Goal: Navigation & Orientation: Understand site structure

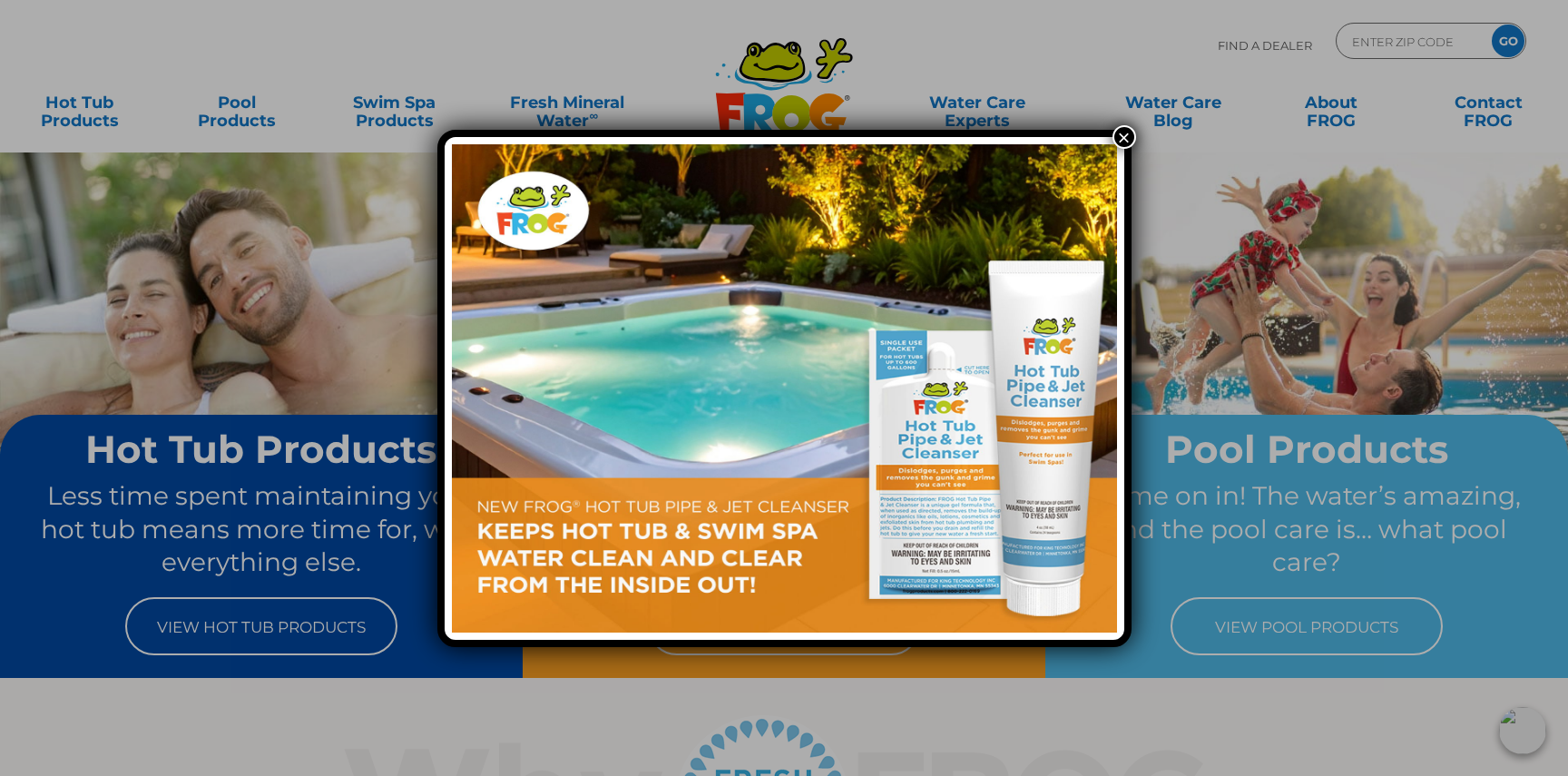
click at [1127, 132] on button "×" at bounding box center [1123, 137] width 24 height 24
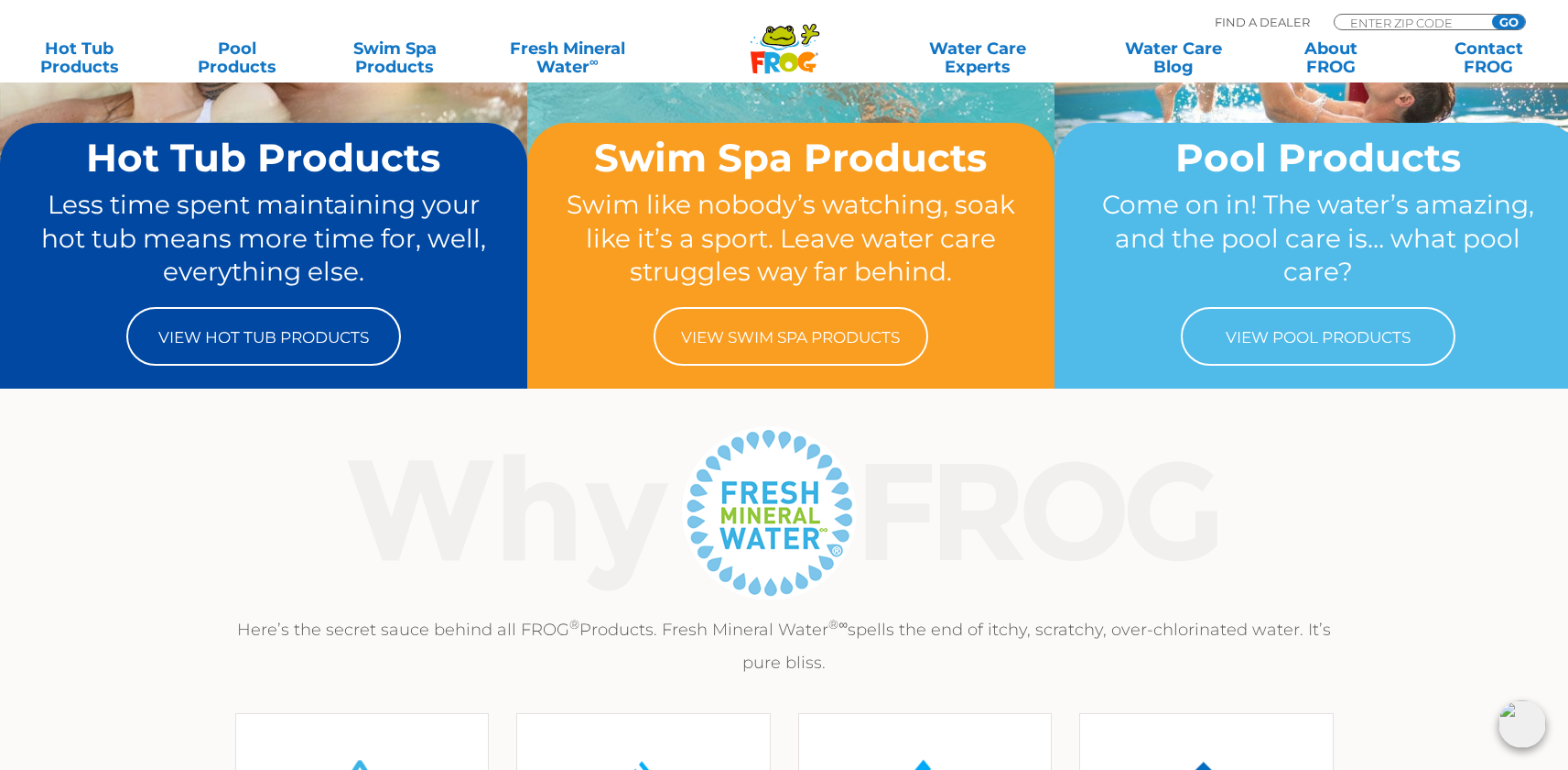
scroll to position [287, 0]
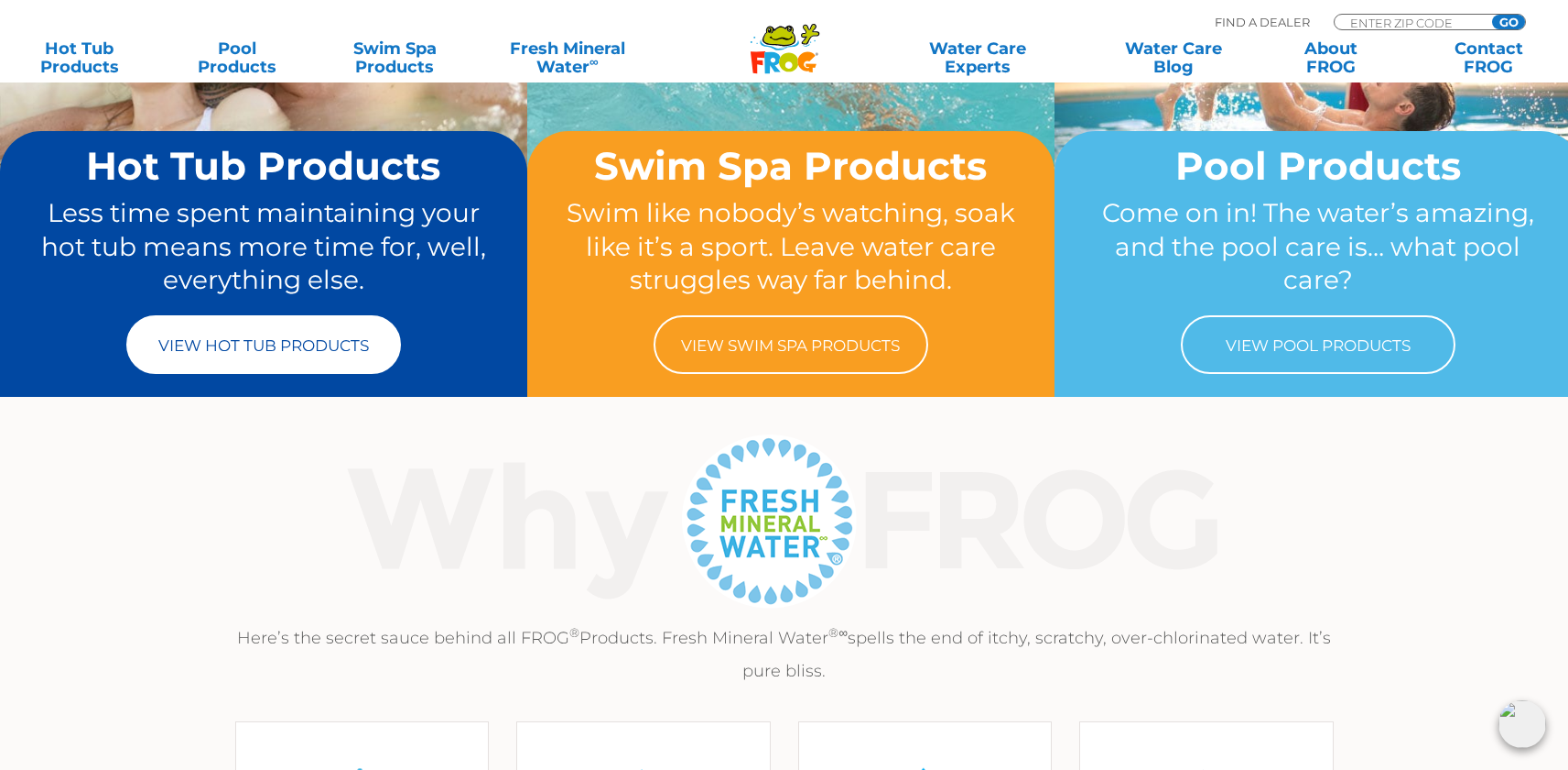
click at [310, 334] on link "View Hot Tub Products" at bounding box center [264, 344] width 275 height 59
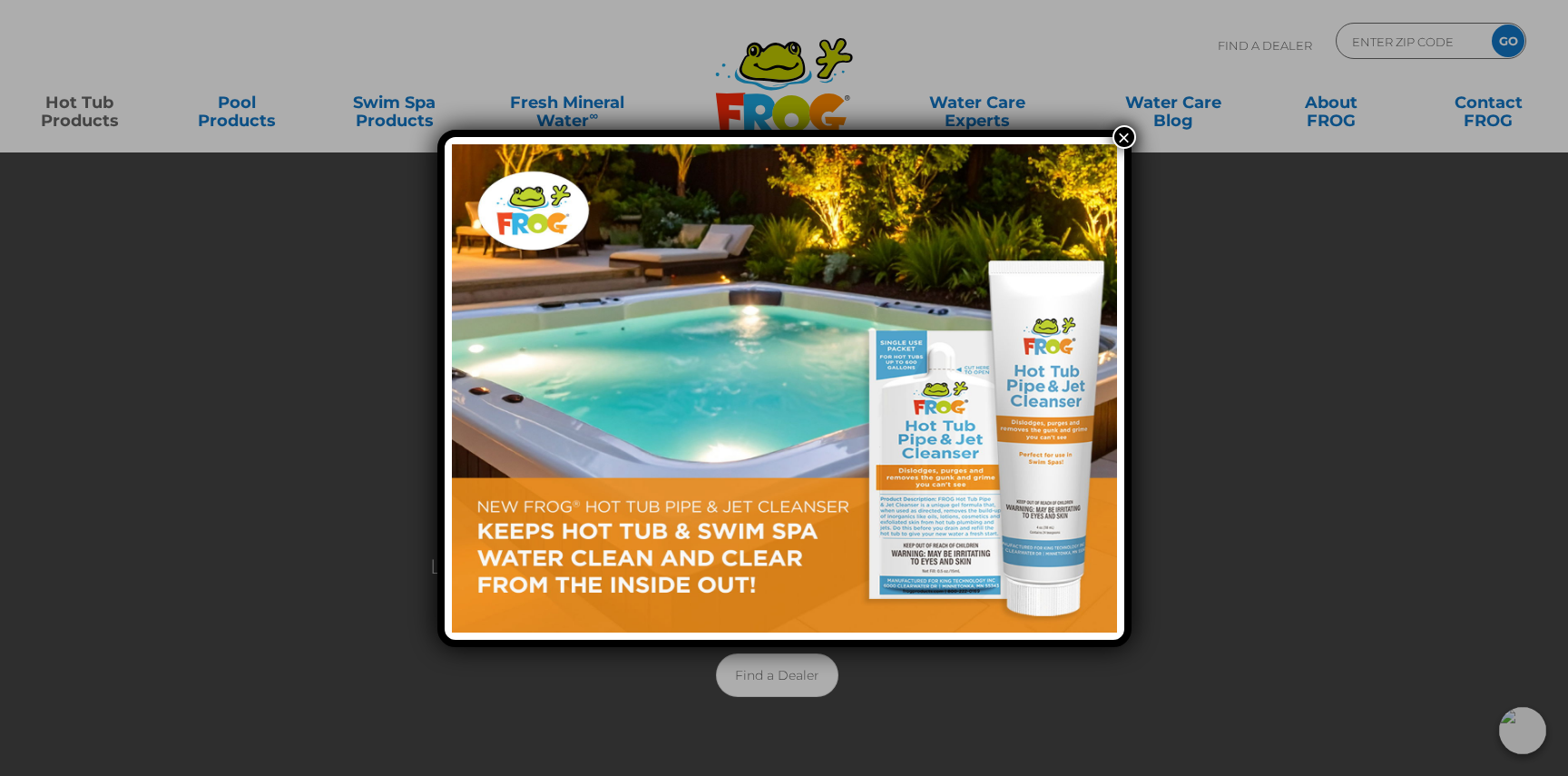
click at [1120, 139] on button "×" at bounding box center [1123, 137] width 24 height 24
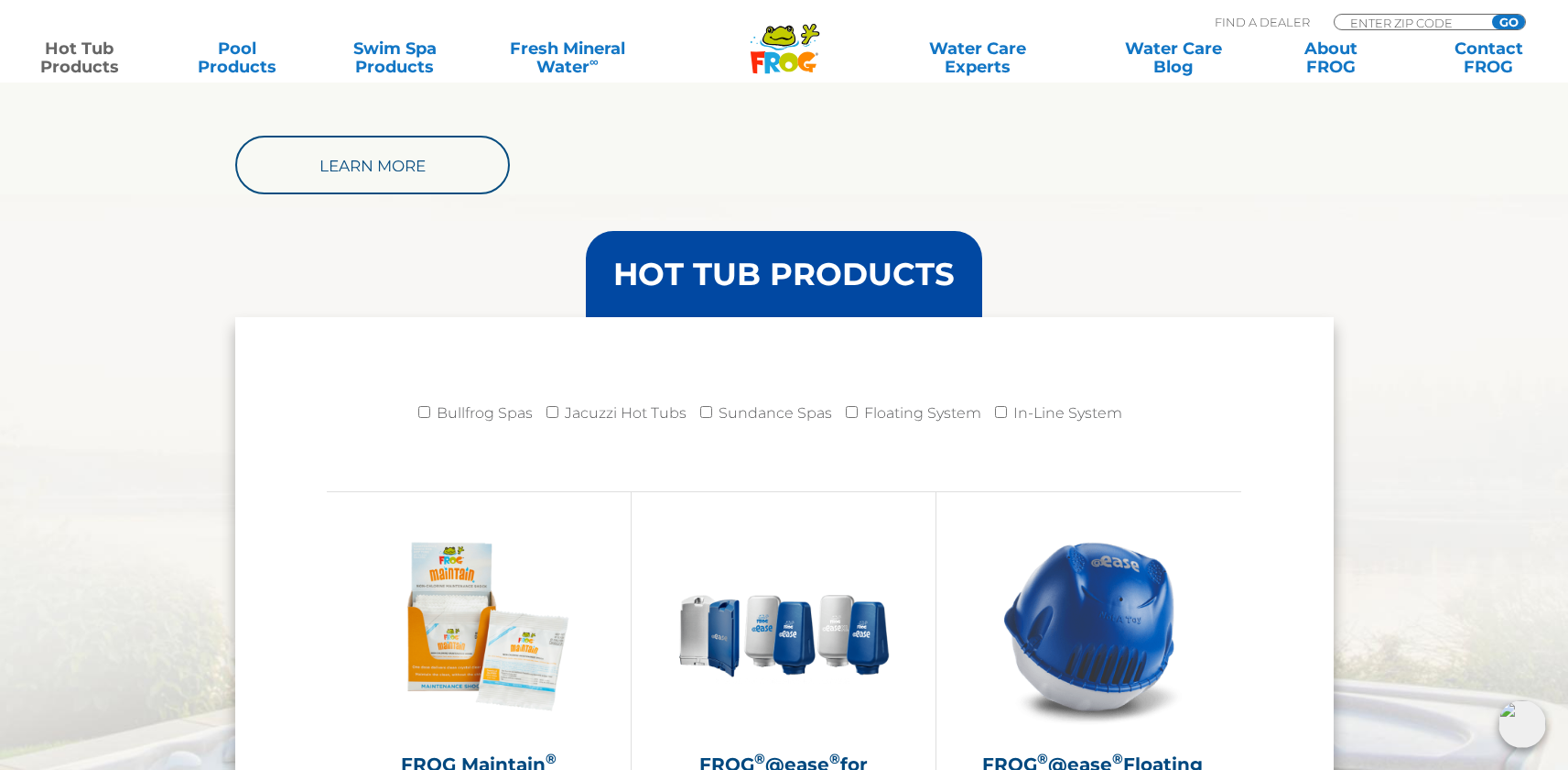
scroll to position [1699, 0]
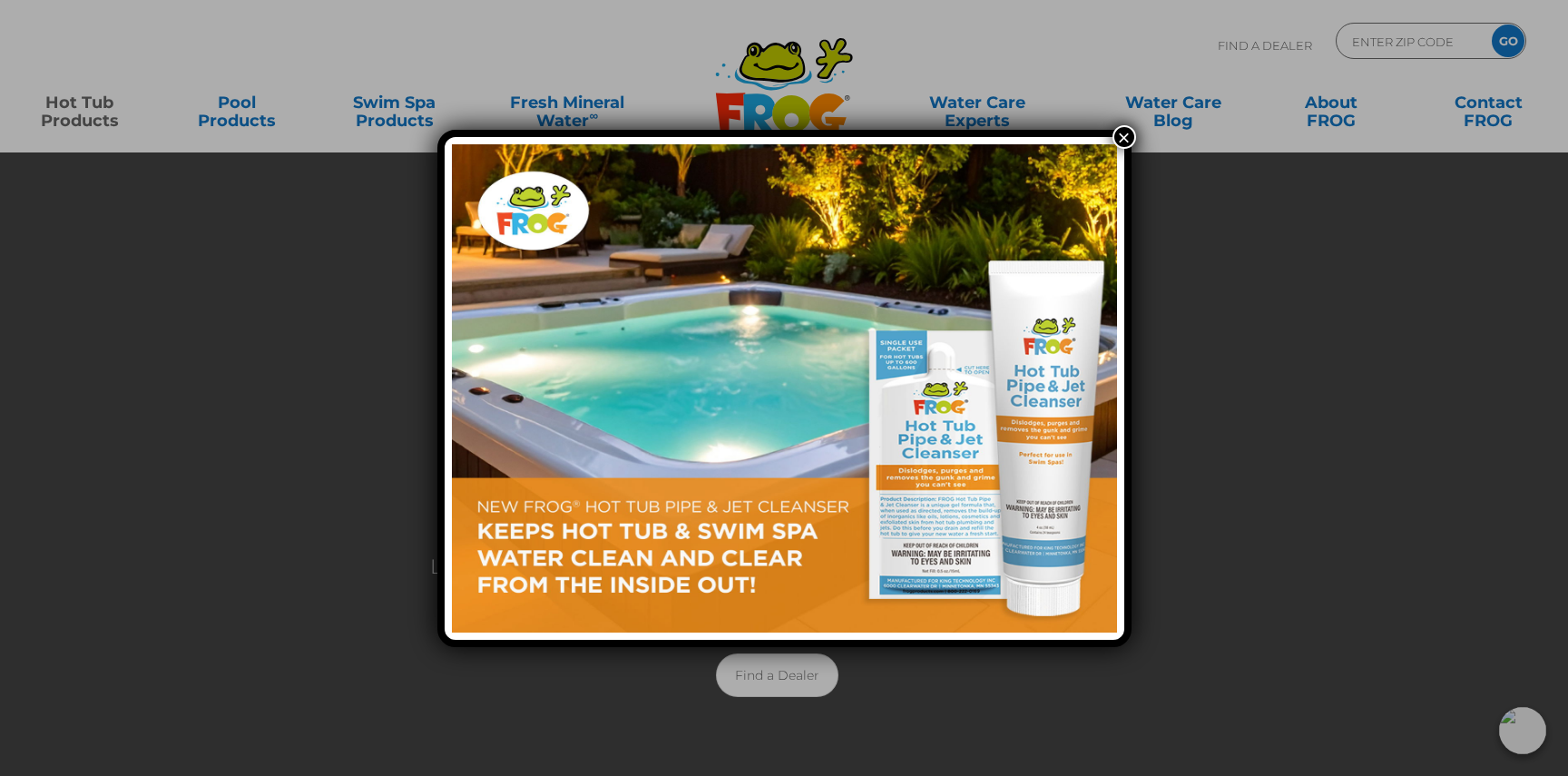
click at [1129, 136] on button "×" at bounding box center [1123, 137] width 24 height 24
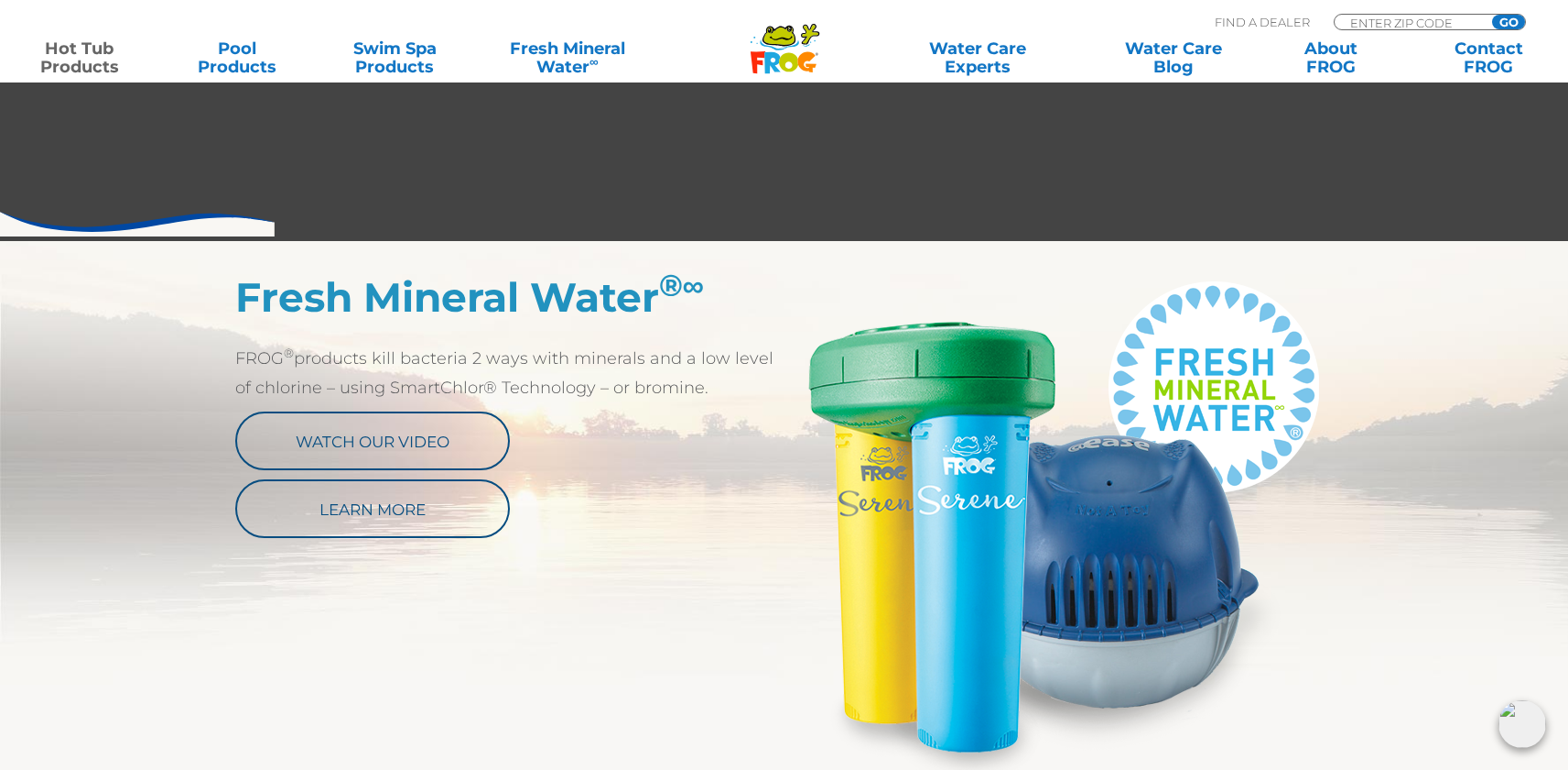
scroll to position [807, 0]
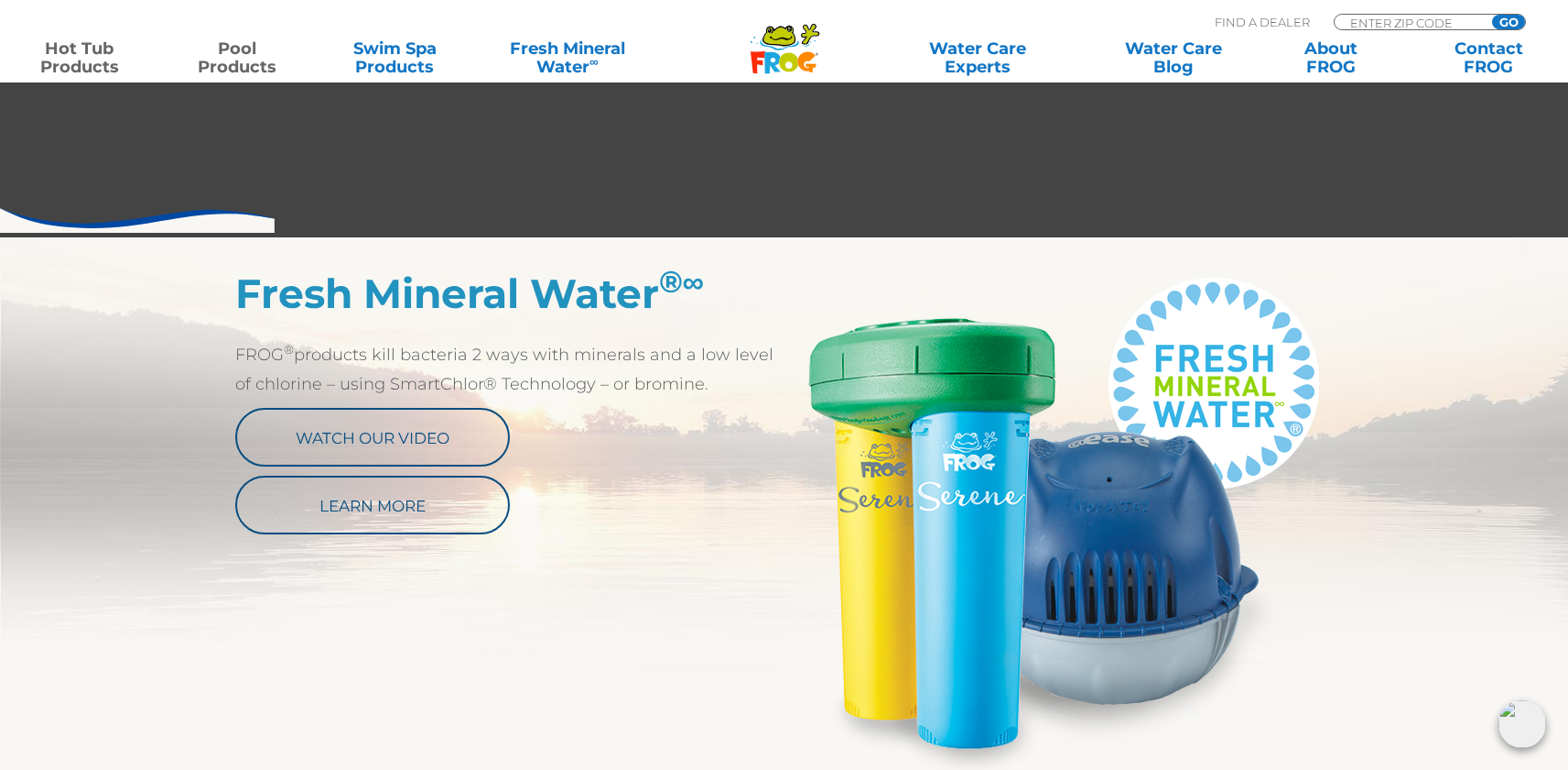
click at [217, 42] on link "Pool Products" at bounding box center [237, 58] width 123 height 37
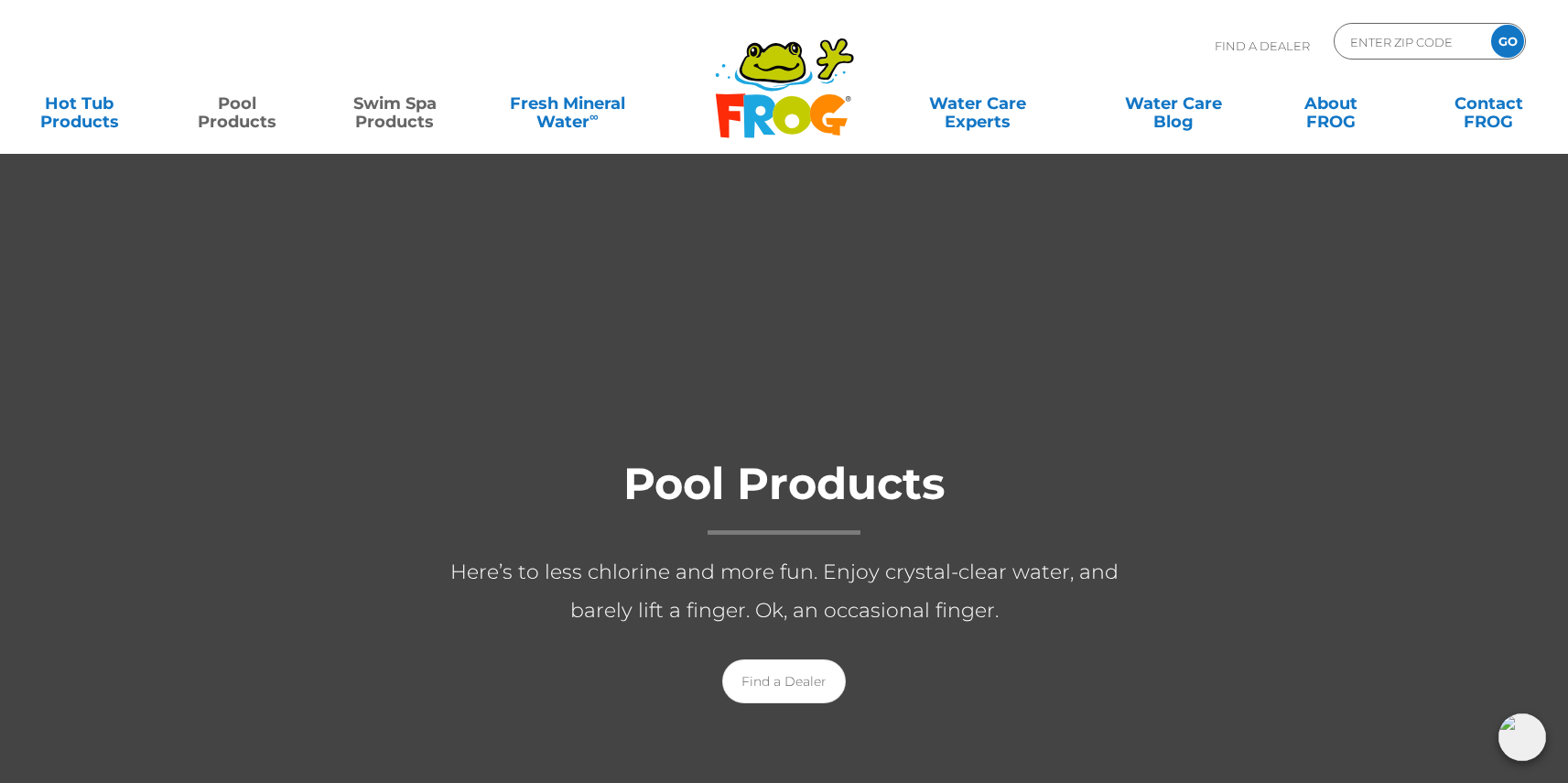
click at [403, 115] on link "Swim Spa Products" at bounding box center [395, 104] width 123 height 37
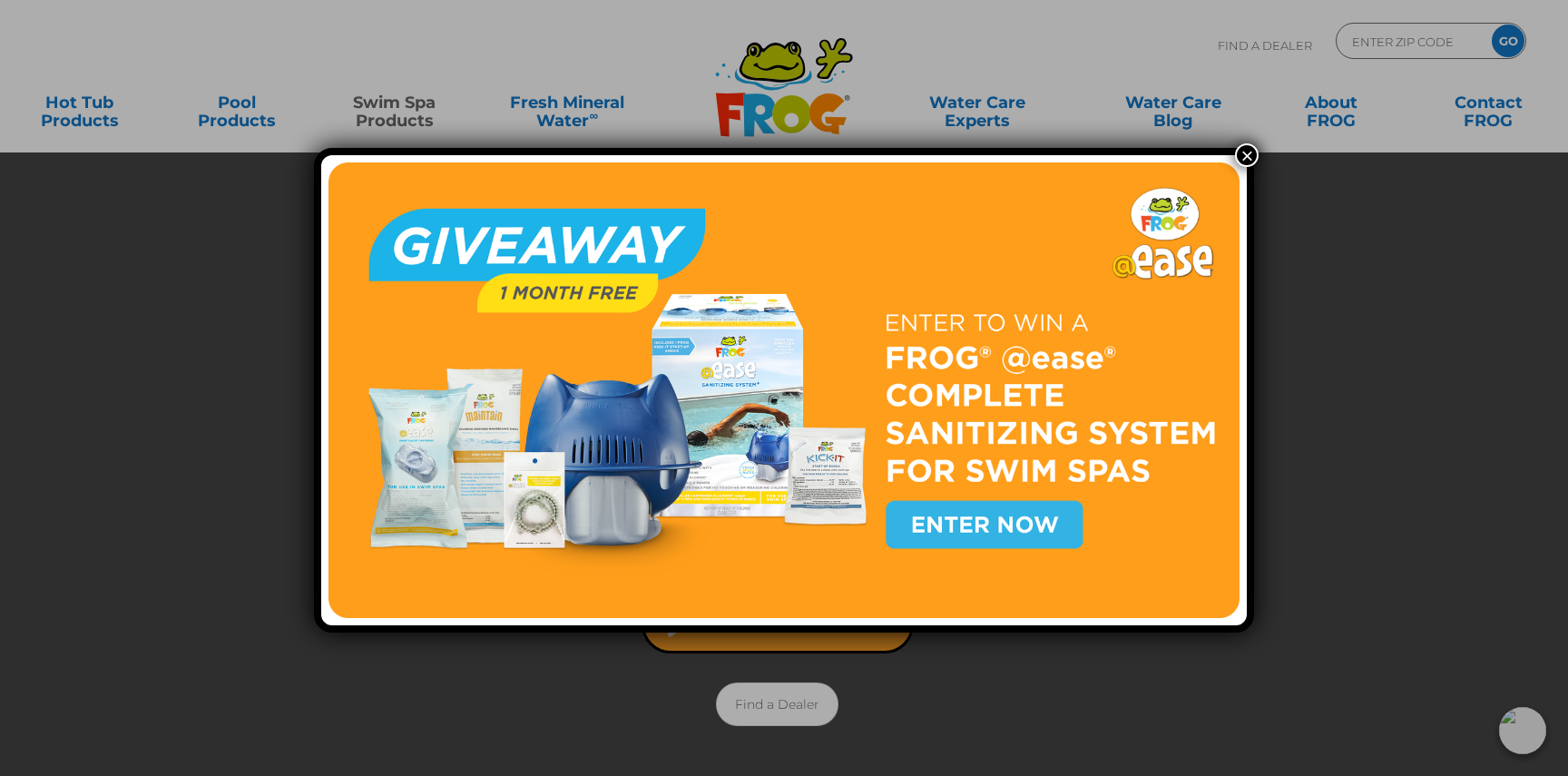
click at [1245, 157] on button "×" at bounding box center [1246, 155] width 24 height 24
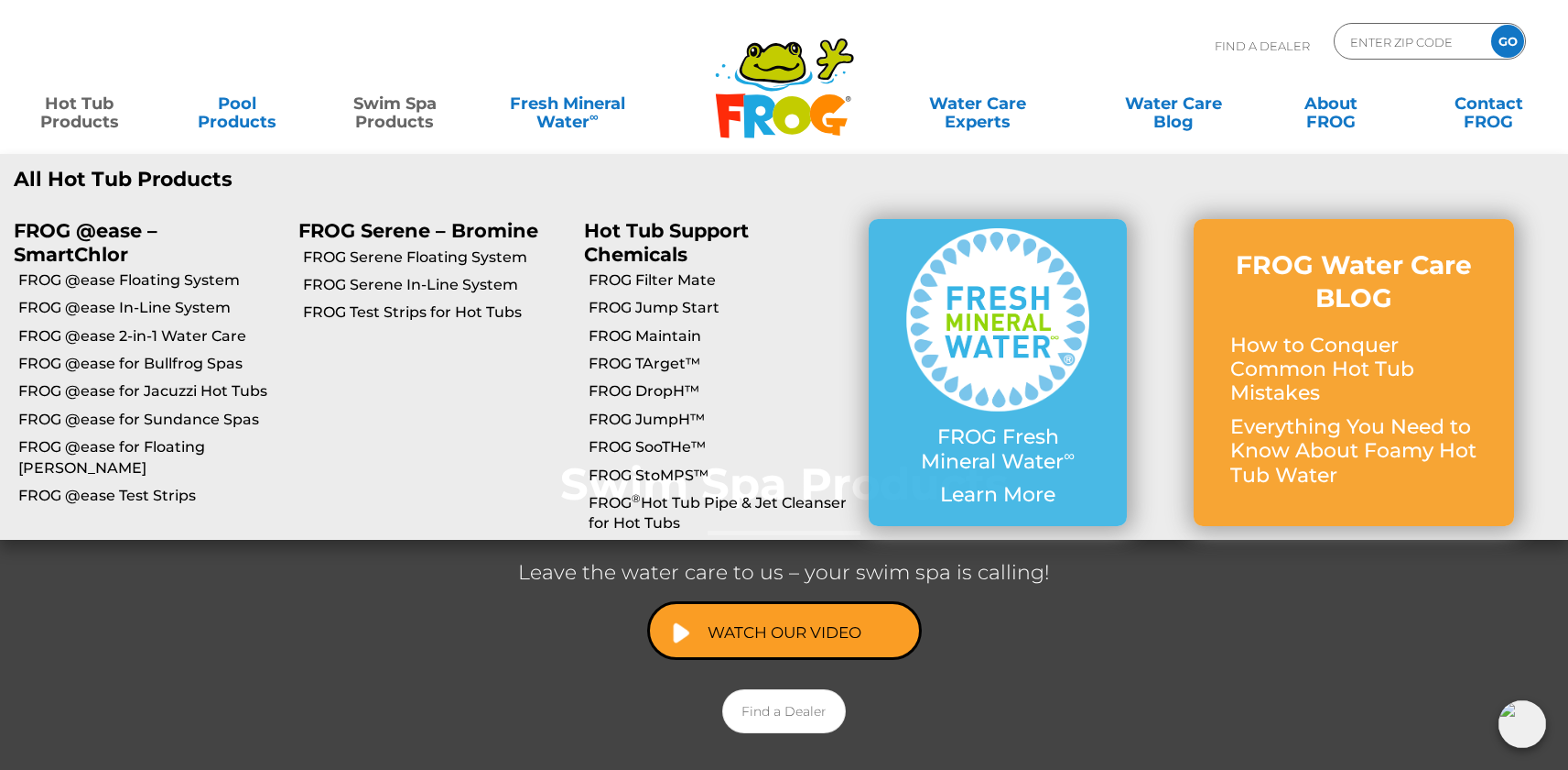
click at [96, 101] on link "Hot Tub Products" at bounding box center [80, 104] width 123 height 37
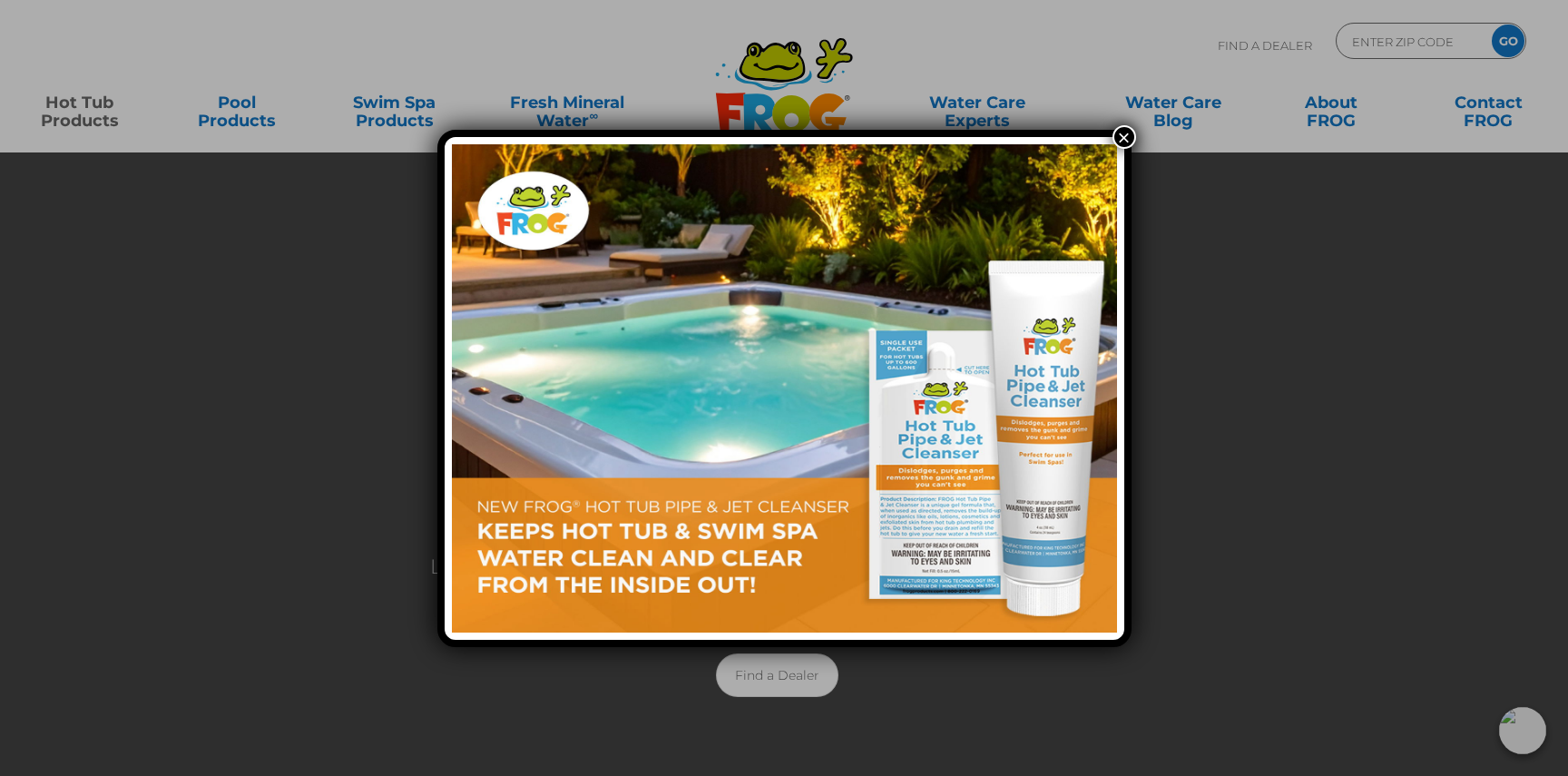
click at [1120, 132] on button "×" at bounding box center [1123, 137] width 24 height 24
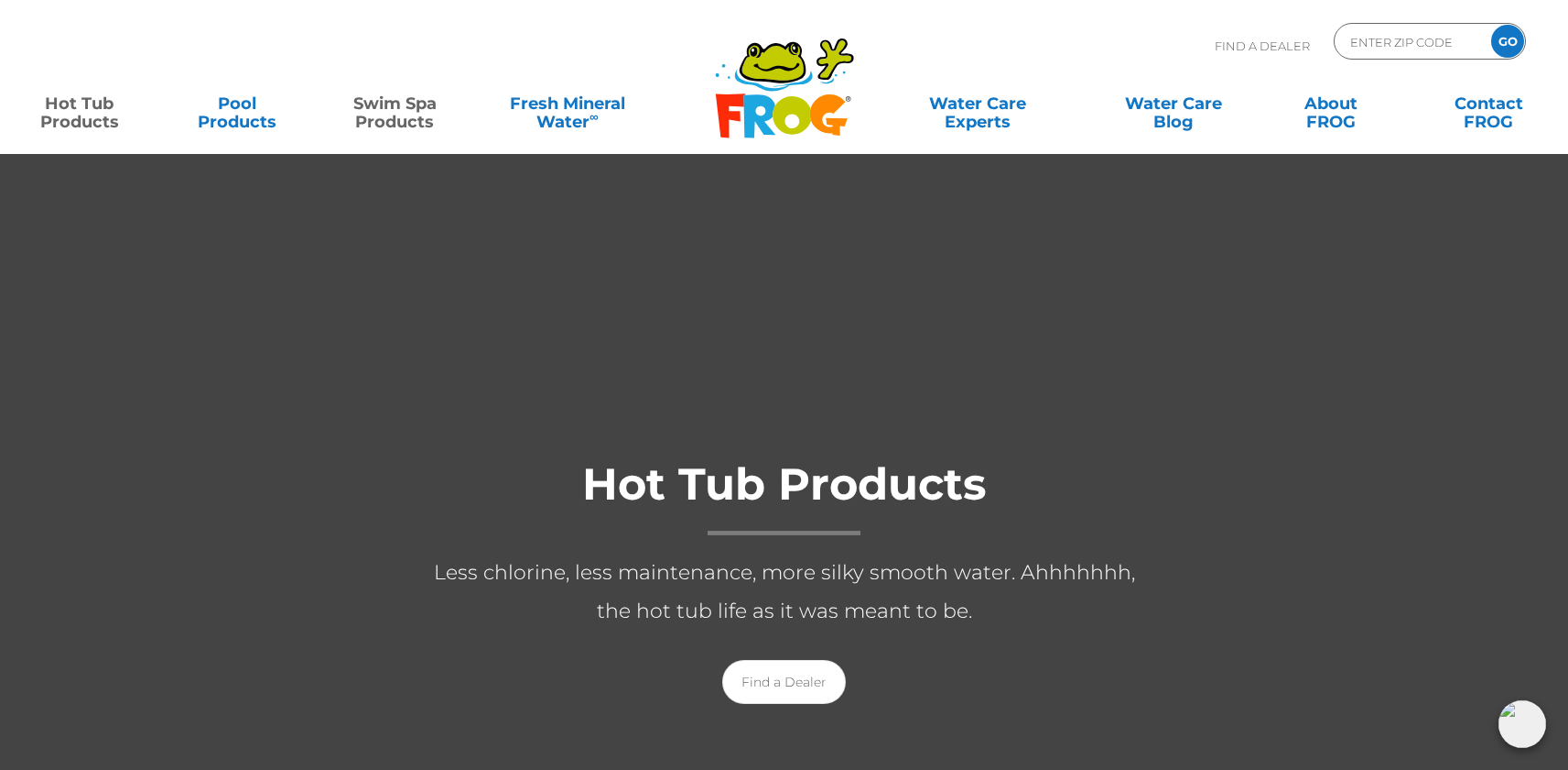
click at [400, 108] on link "Swim Spa Products" at bounding box center [395, 104] width 123 height 37
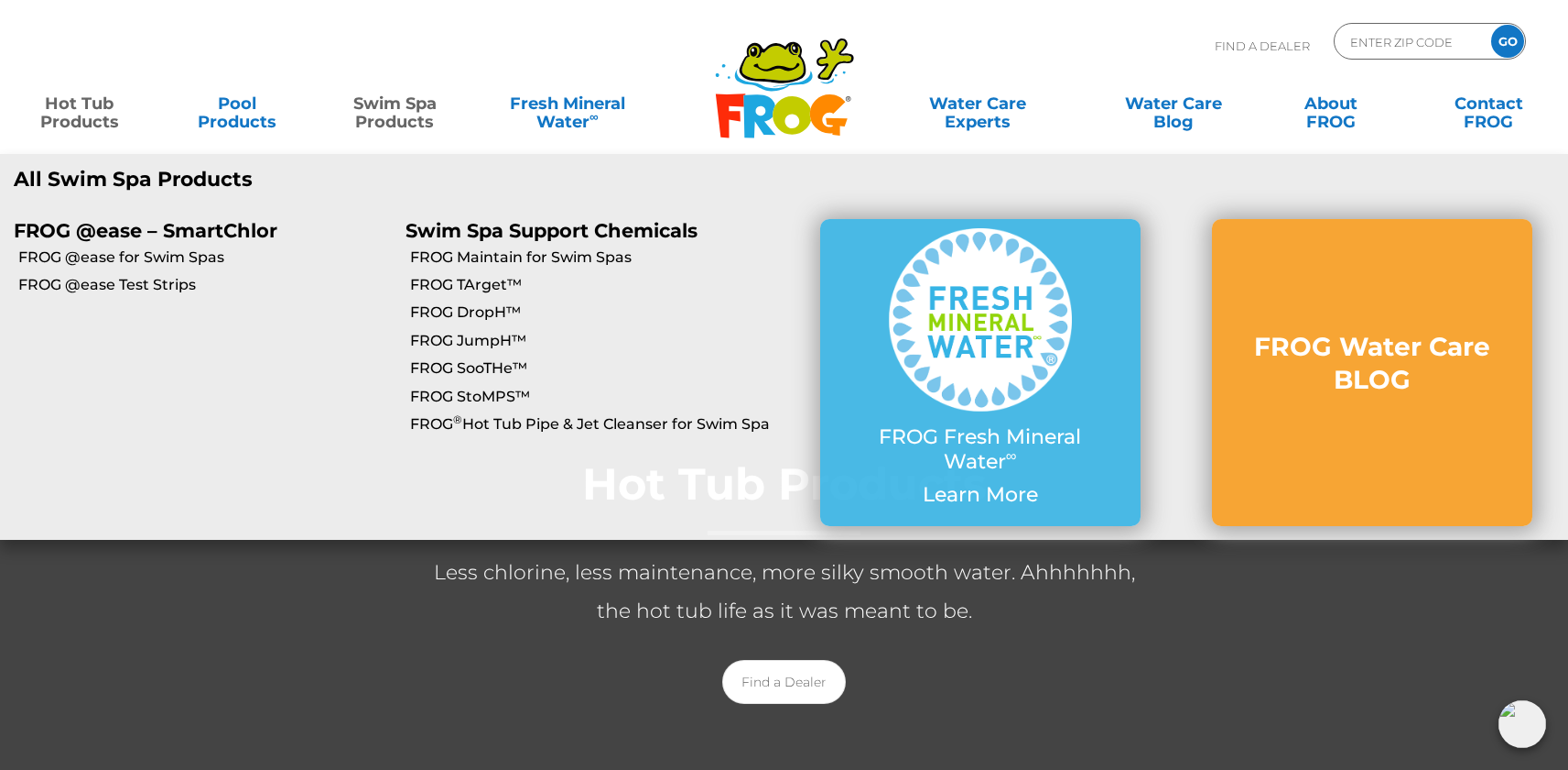
click at [400, 112] on link "Swim Spa Products" at bounding box center [395, 104] width 123 height 37
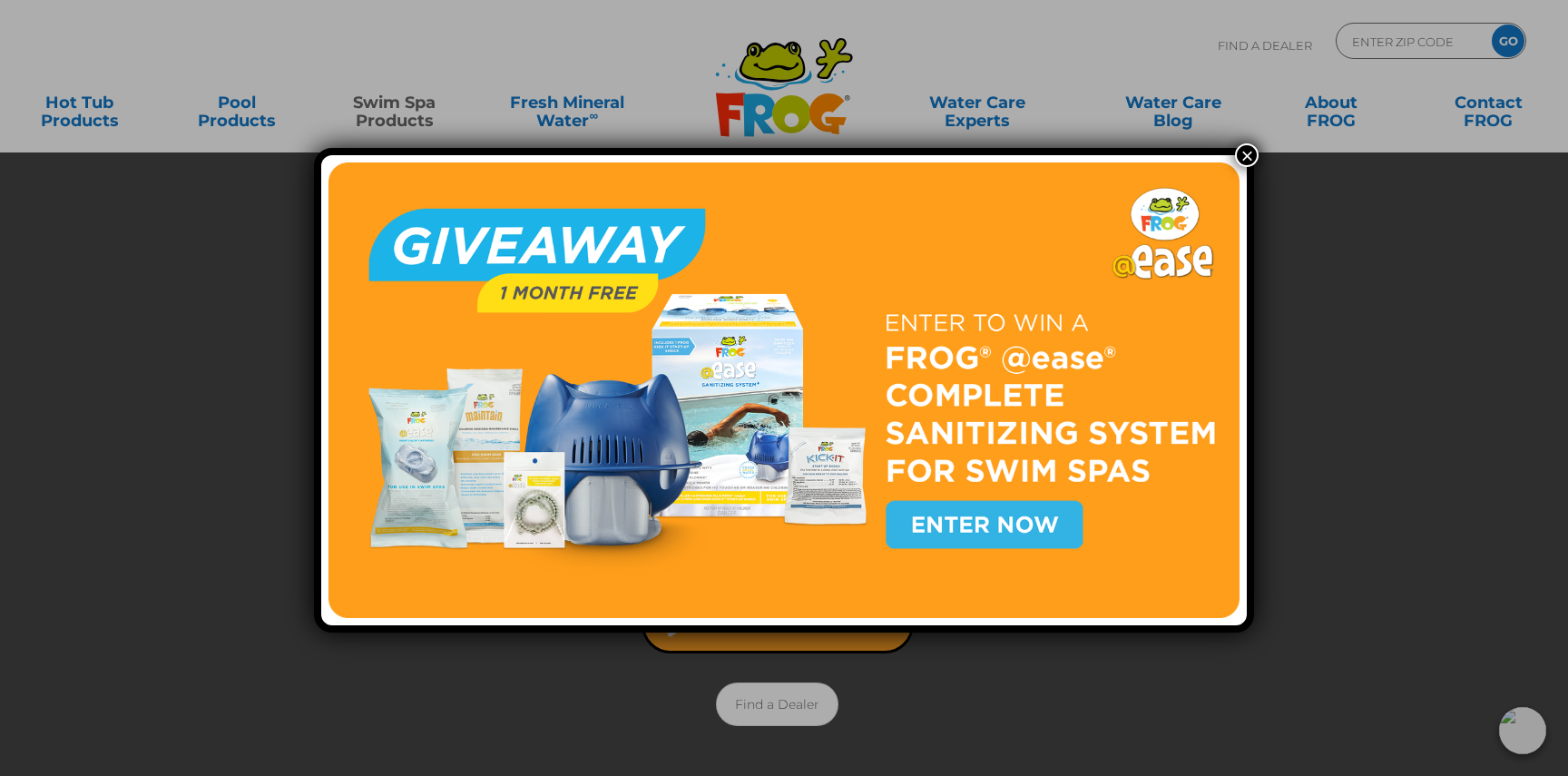
click at [261, 107] on div "×" at bounding box center [784, 388] width 1568 height 776
click at [226, 109] on div "×" at bounding box center [784, 388] width 1568 height 776
click at [1240, 153] on button "×" at bounding box center [1246, 155] width 24 height 24
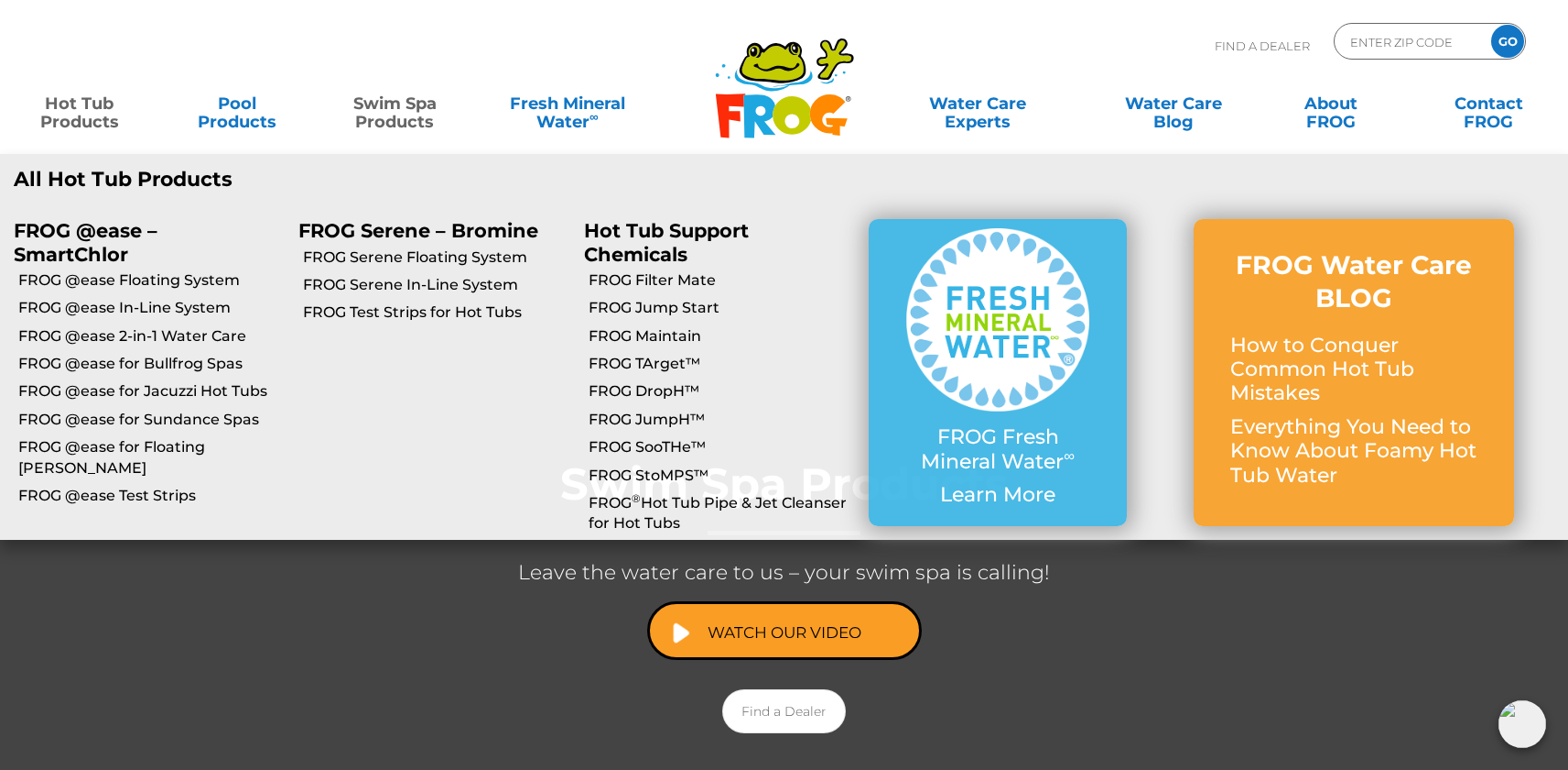
click at [98, 109] on link "Hot Tub Products" at bounding box center [80, 104] width 123 height 37
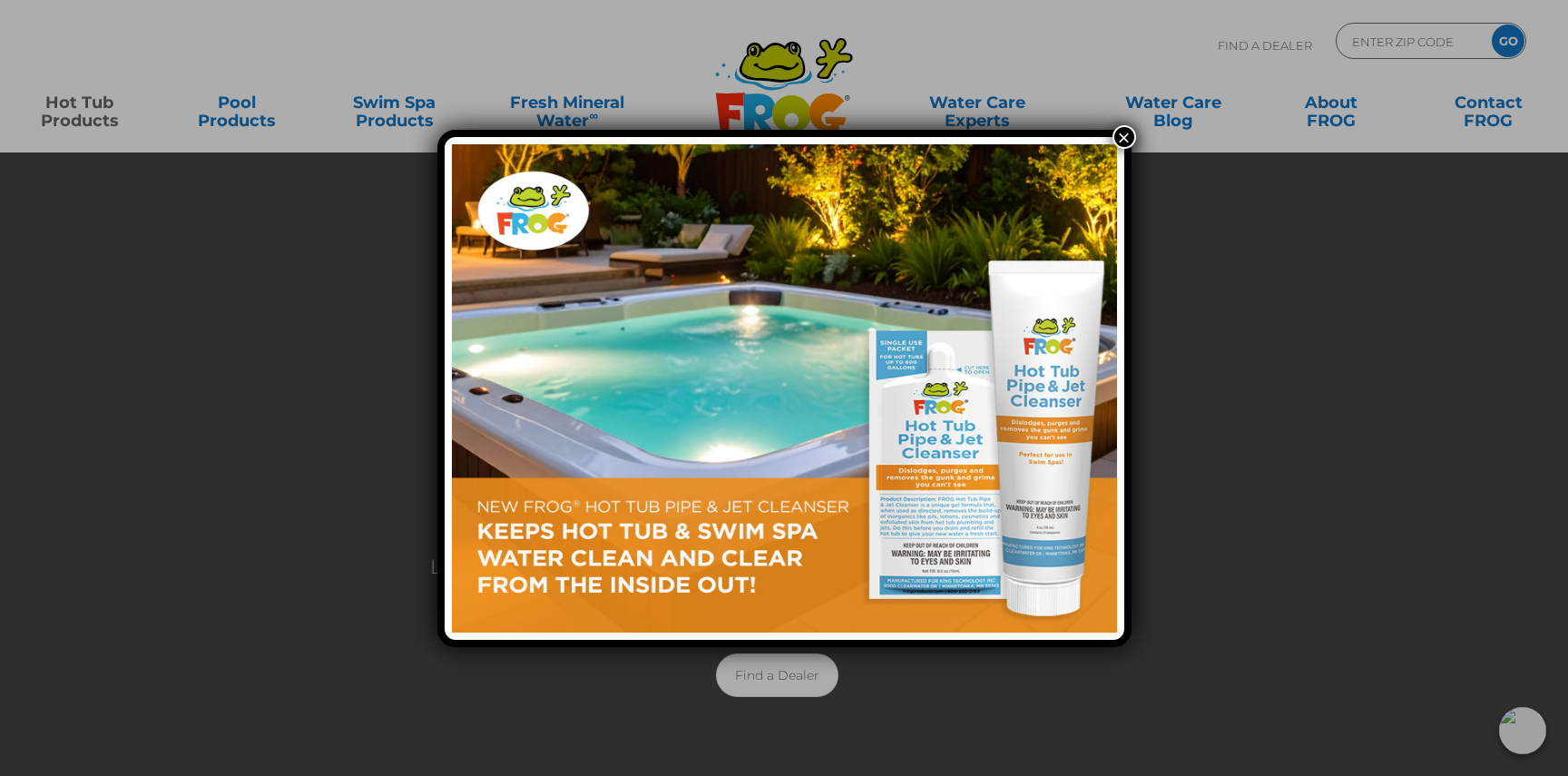
click at [1121, 136] on button "×" at bounding box center [1123, 137] width 24 height 24
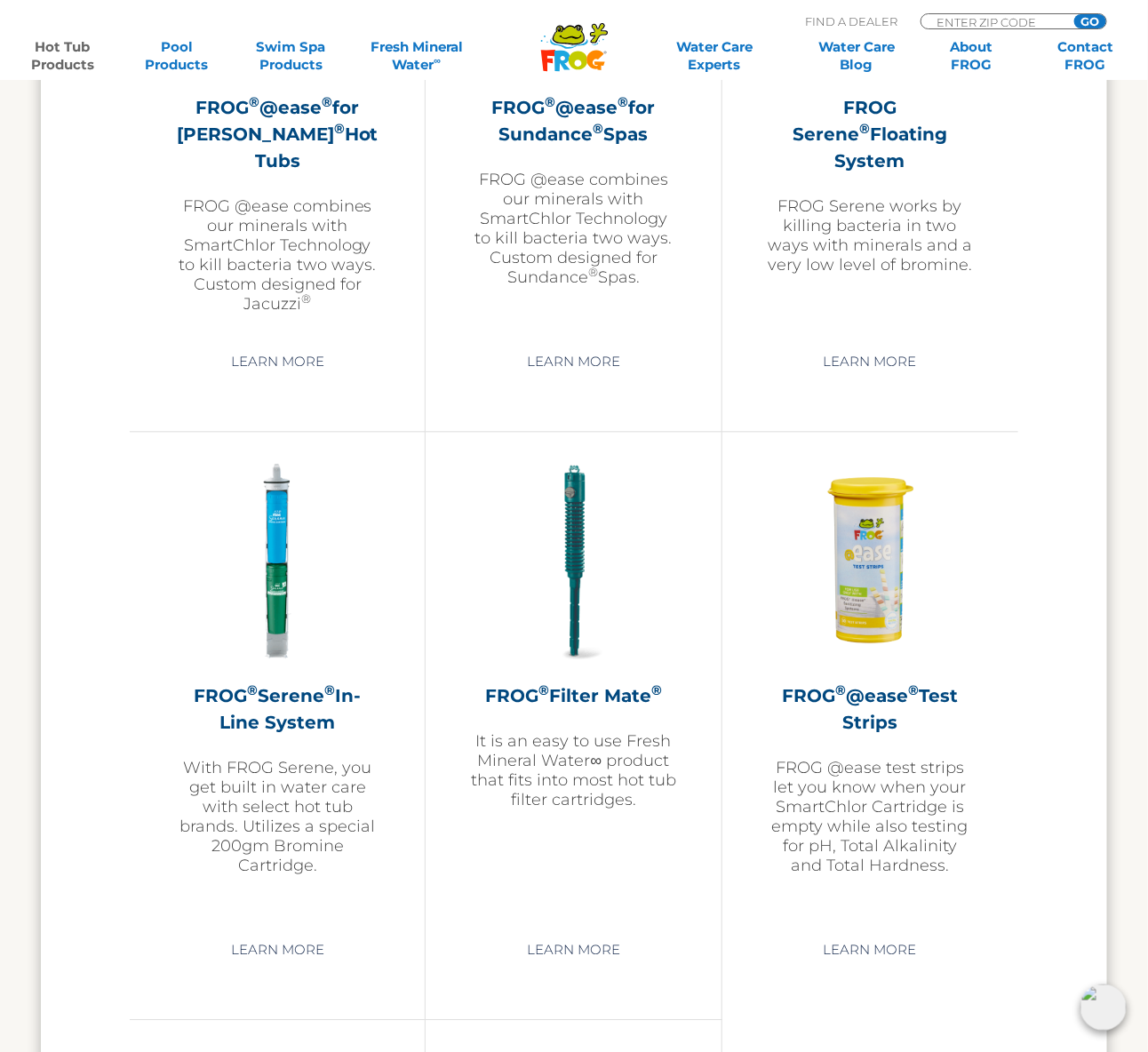
scroll to position [3451, 0]
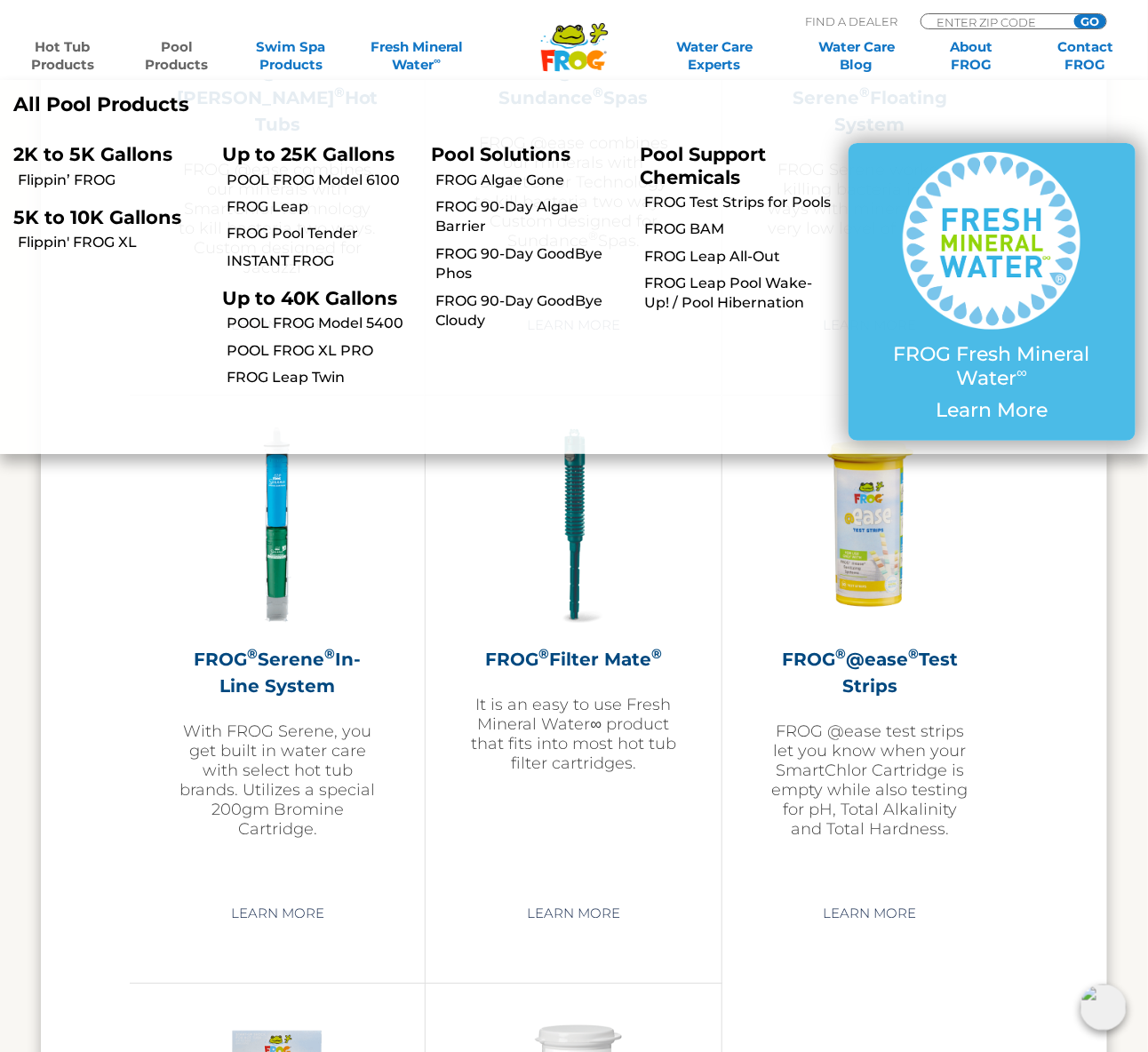
click at [179, 59] on link "Pool Products" at bounding box center [176, 56] width 89 height 35
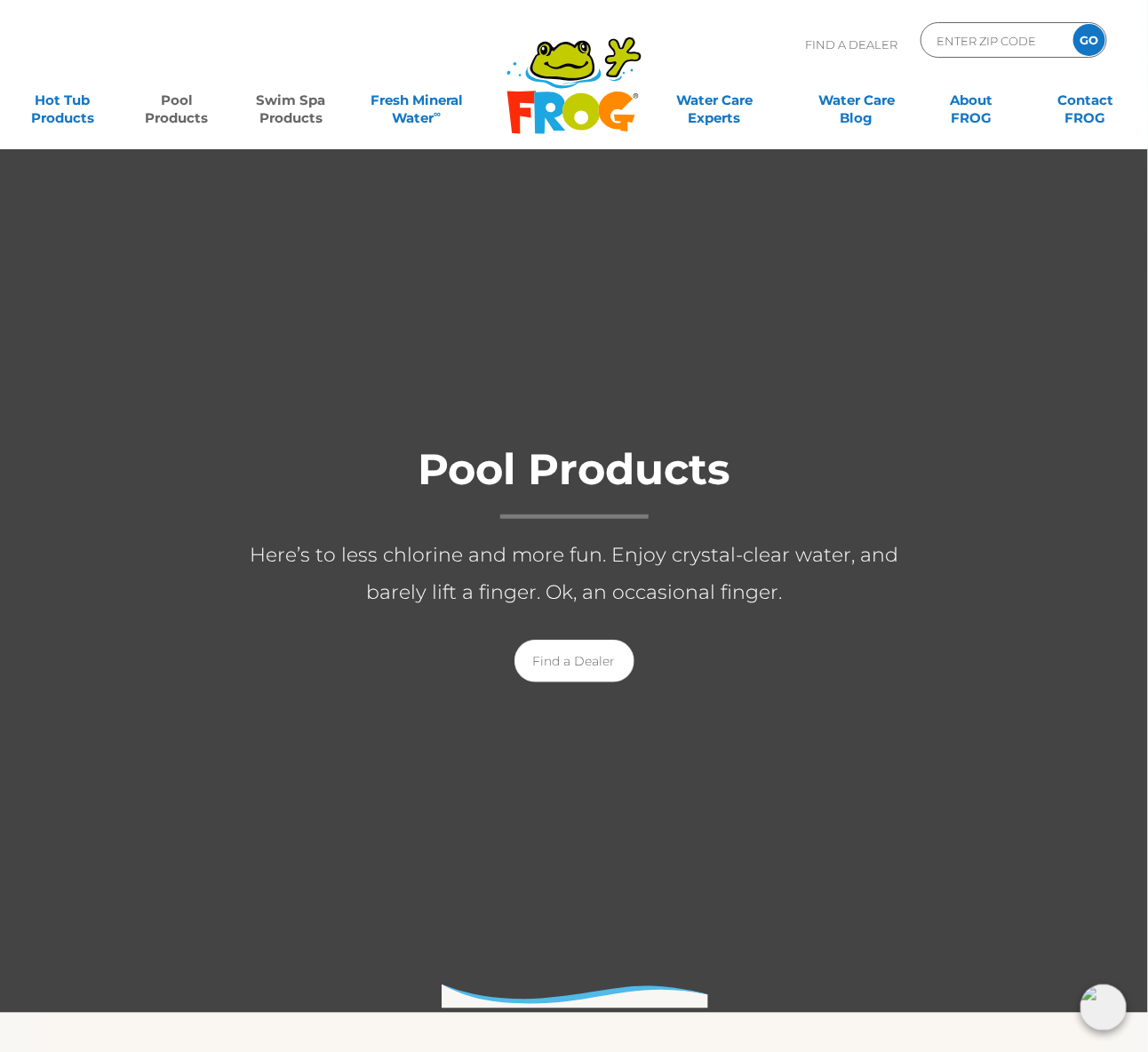
click at [290, 104] on link "Swim Spa Products" at bounding box center [291, 101] width 89 height 35
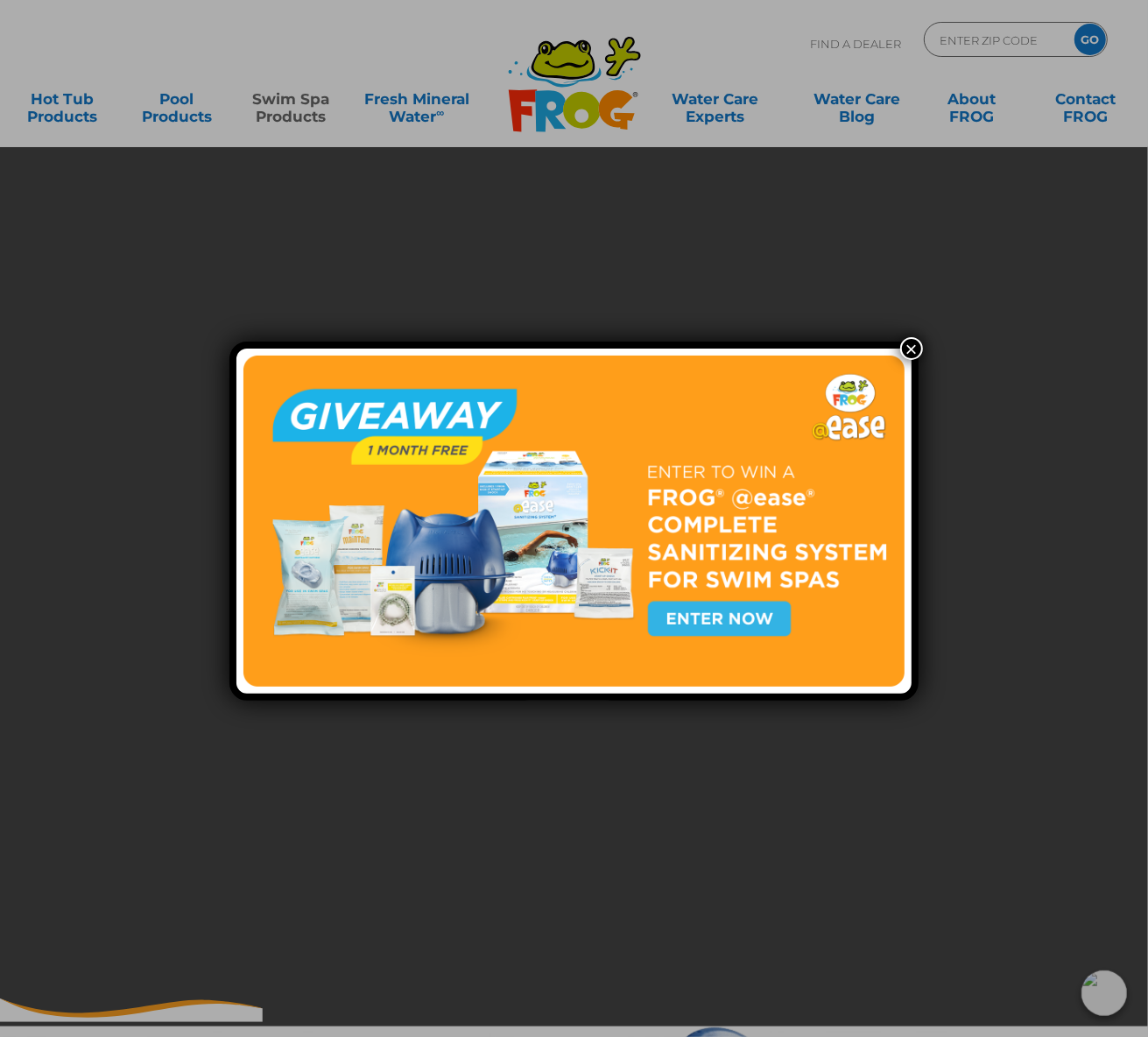
click at [908, 356] on button "×" at bounding box center [912, 348] width 23 height 23
